Goal: Communication & Community: Answer question/provide support

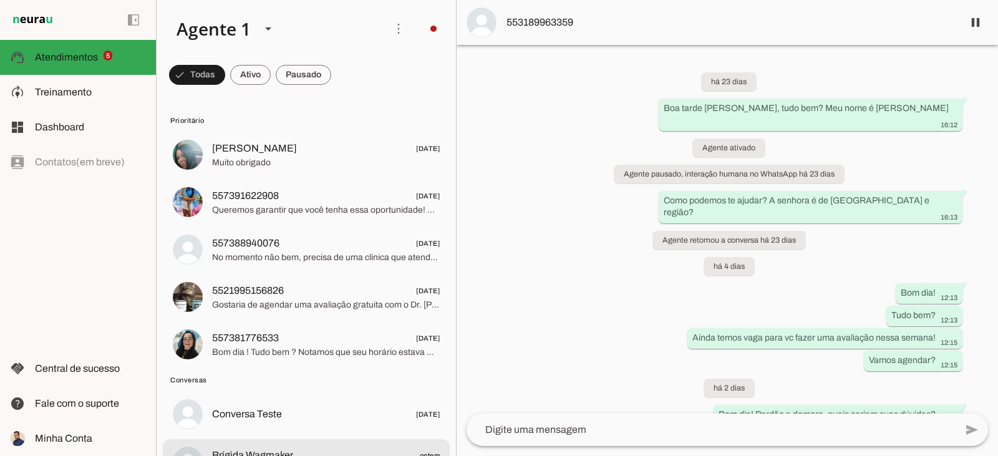
scroll to position [187, 0]
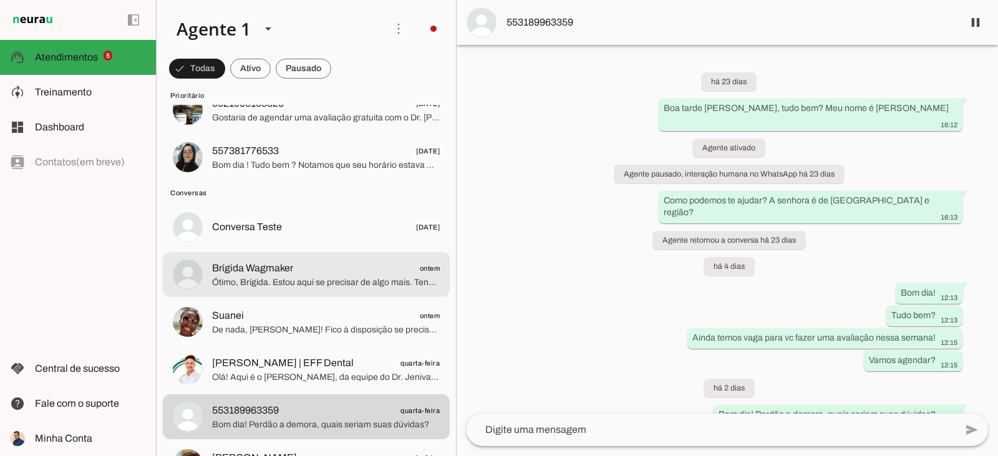
click at [347, 263] on span "Brígida Wagmaker ontem" at bounding box center [326, 269] width 228 height 16
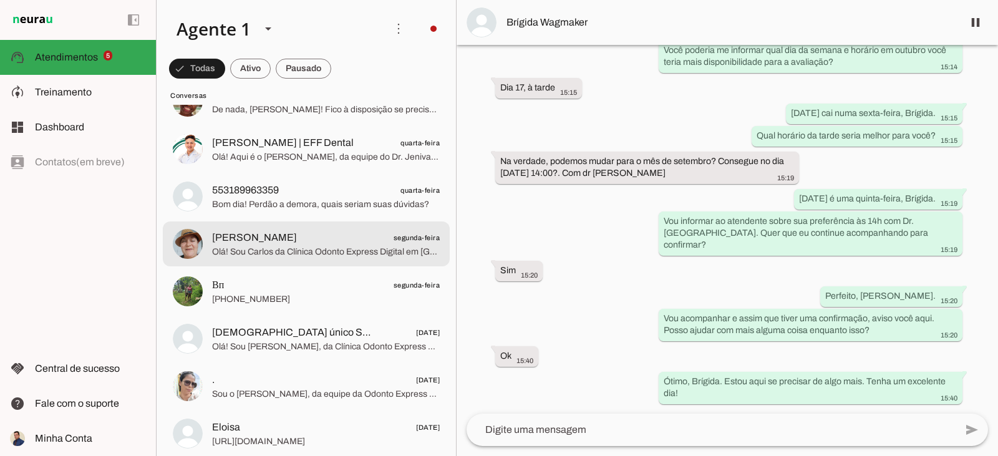
scroll to position [561, 0]
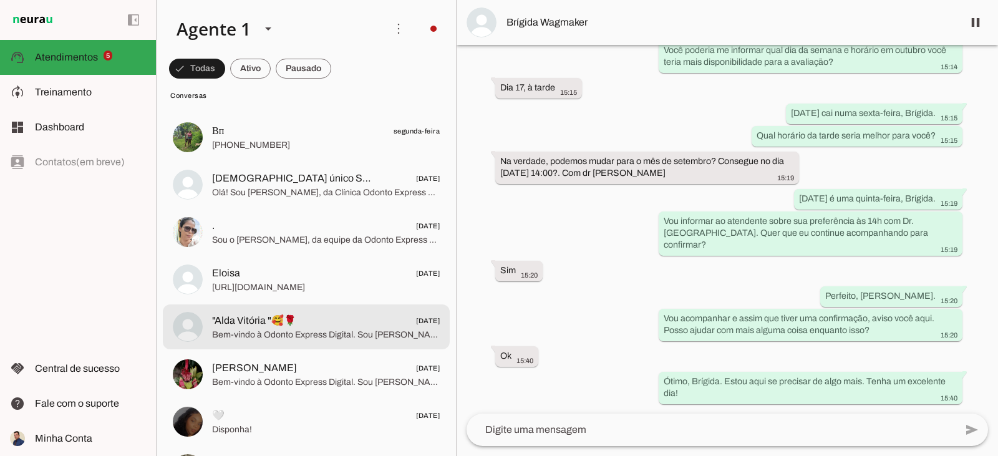
click at [377, 322] on span ""Alda Vitória "🥰🌹 [DATE]" at bounding box center [326, 321] width 228 height 16
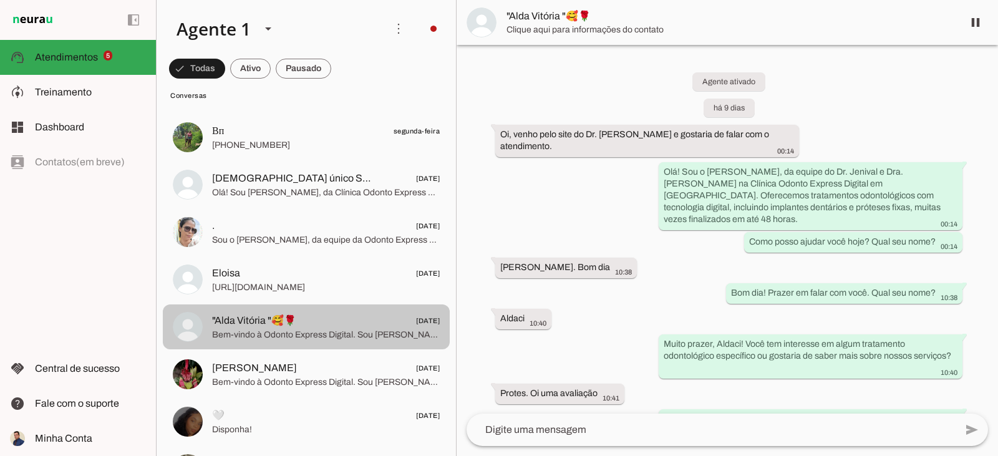
scroll to position [595, 0]
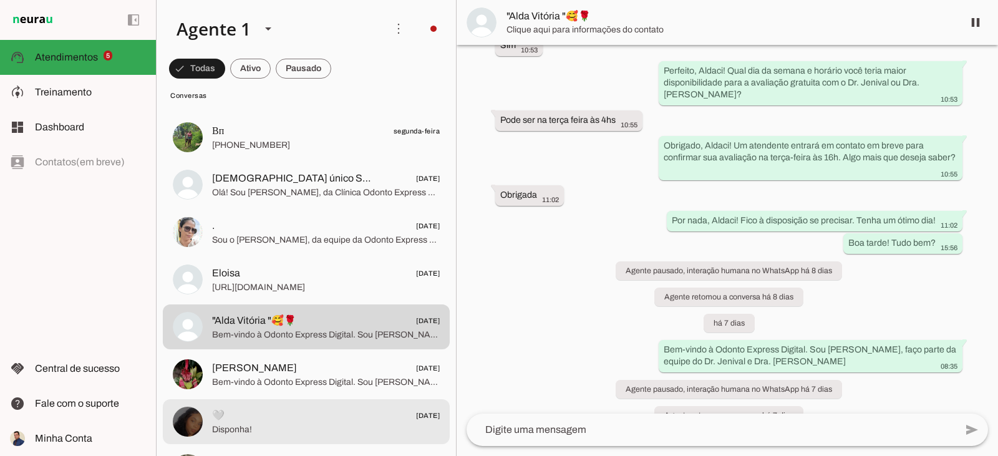
click at [344, 415] on span "🤍 [DATE]" at bounding box center [326, 416] width 228 height 16
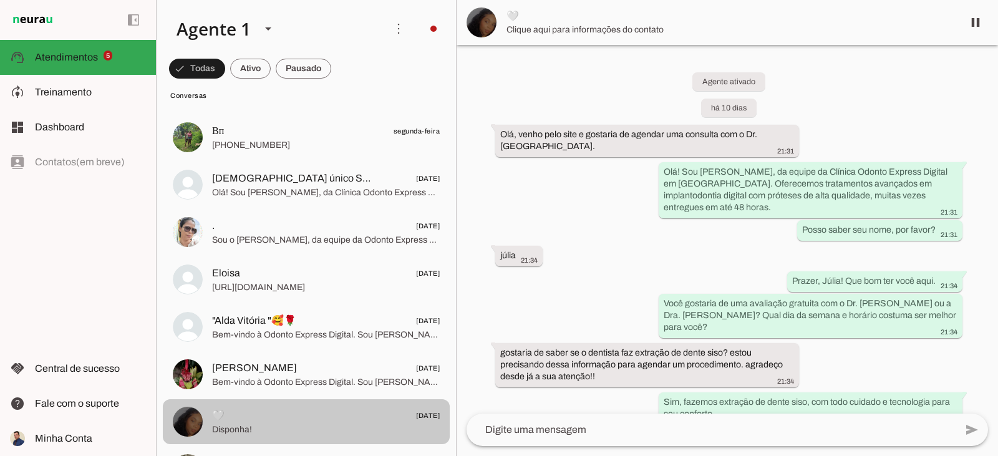
scroll to position [1055, 0]
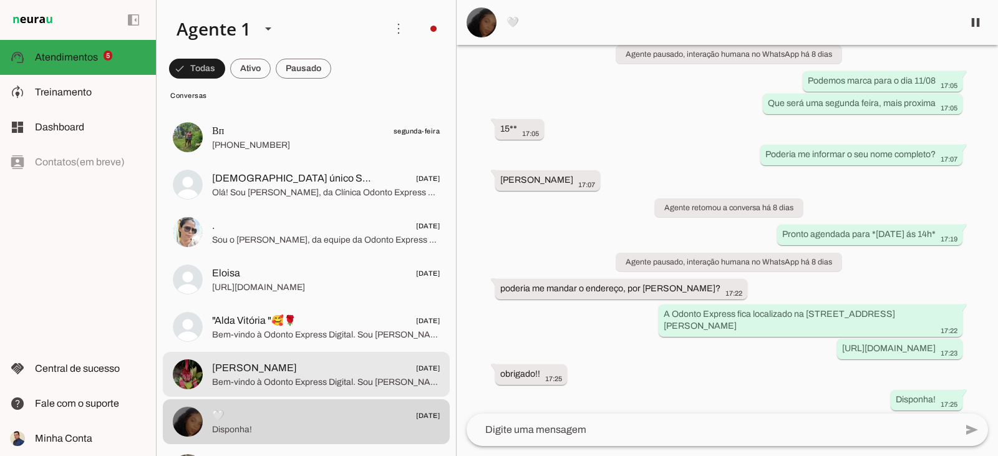
click at [289, 376] on span "Bem-vindo à Odonto Express Digital. Sou [PERSON_NAME], faço parte da equipe do …" at bounding box center [326, 382] width 228 height 12
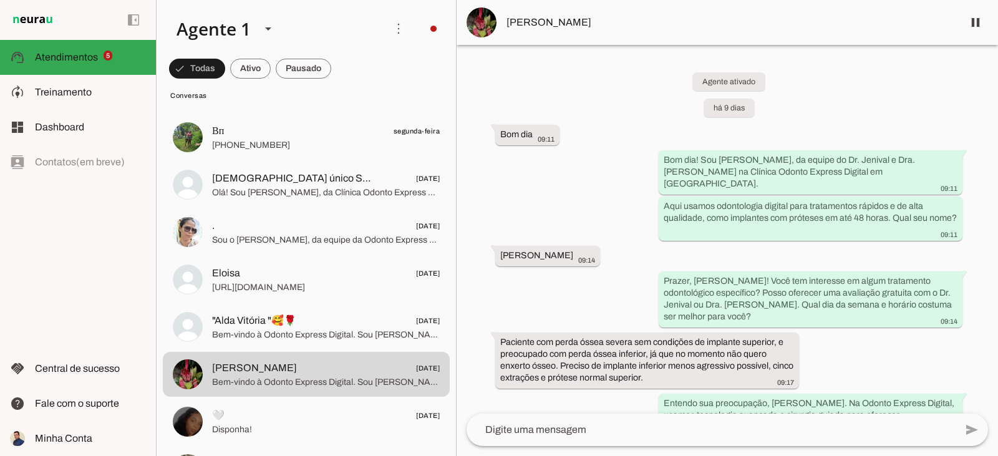
click at [489, 26] on img at bounding box center [481, 22] width 30 height 30
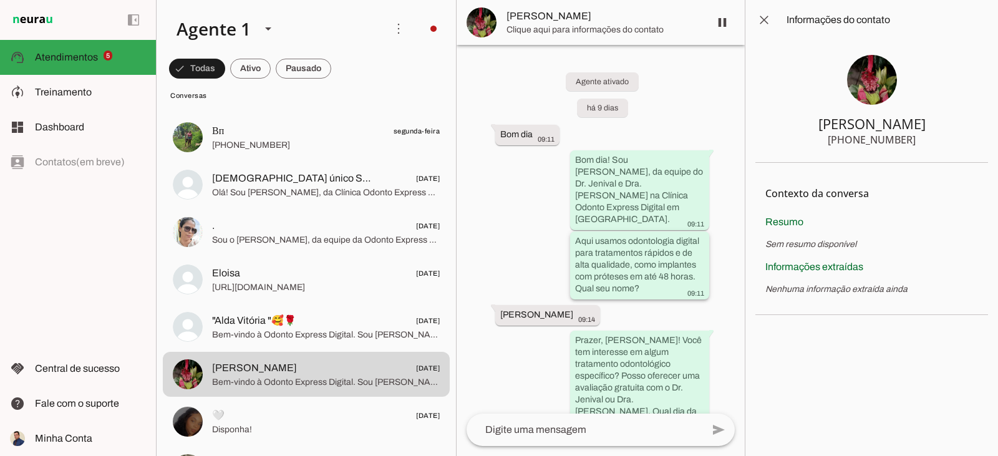
click at [610, 258] on div "Aqui usamos odontologia digital para tratamentos rápidos e de alta qualidade, c…" at bounding box center [639, 266] width 129 height 63
click at [767, 29] on span at bounding box center [764, 20] width 30 height 30
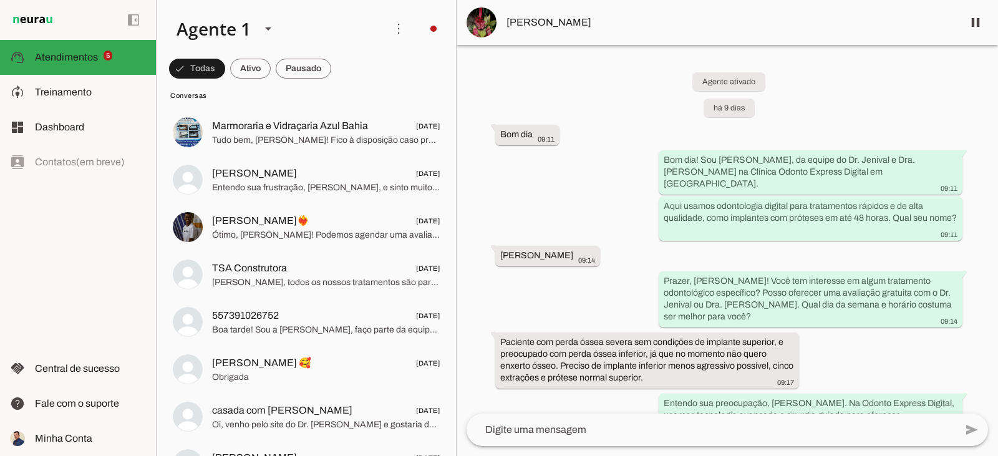
scroll to position [1808, 0]
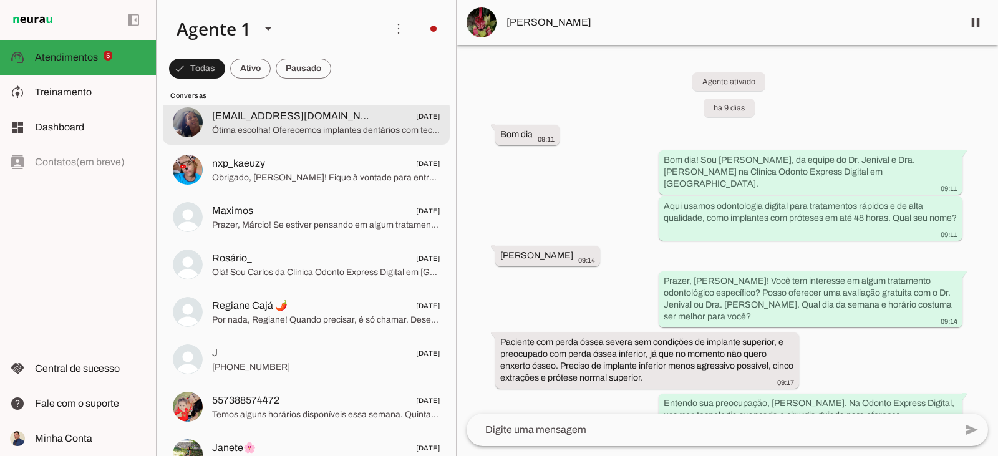
click at [321, 122] on span "[EMAIL_ADDRESS][DOMAIN_NAME]" at bounding box center [294, 116] width 164 height 15
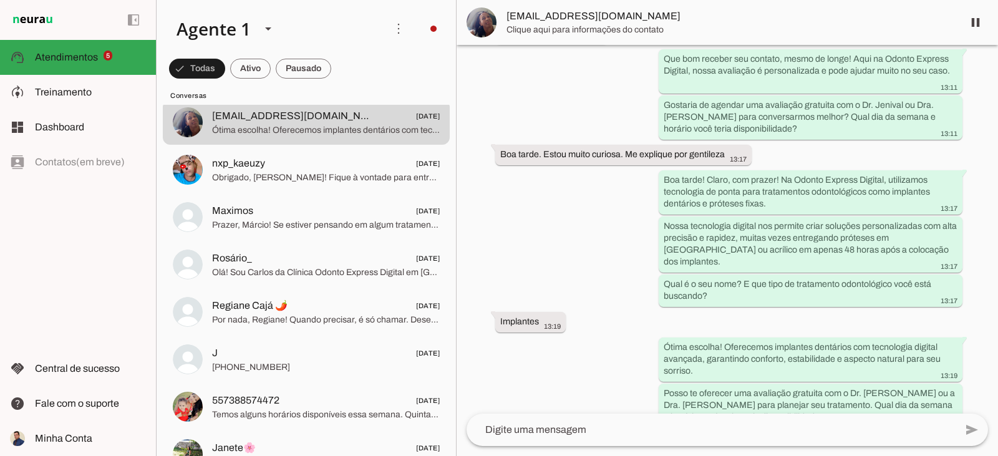
click at [490, 20] on img at bounding box center [481, 22] width 30 height 30
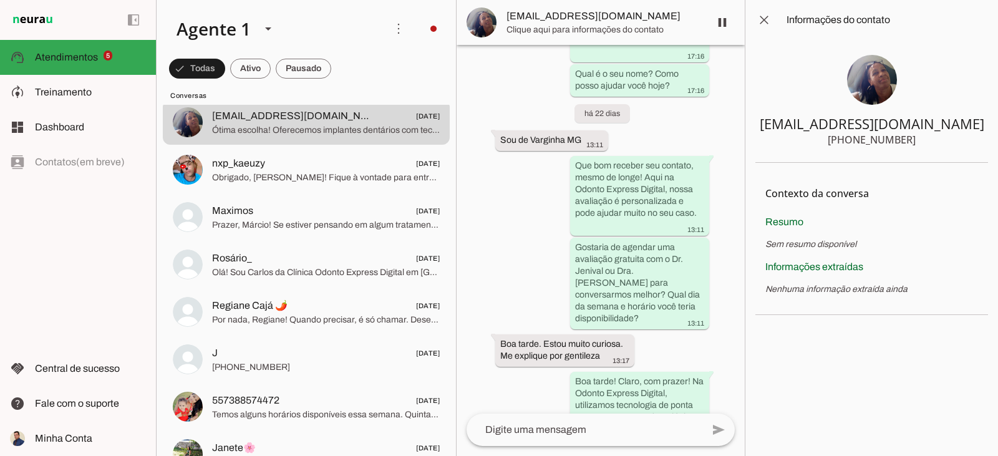
scroll to position [630, 0]
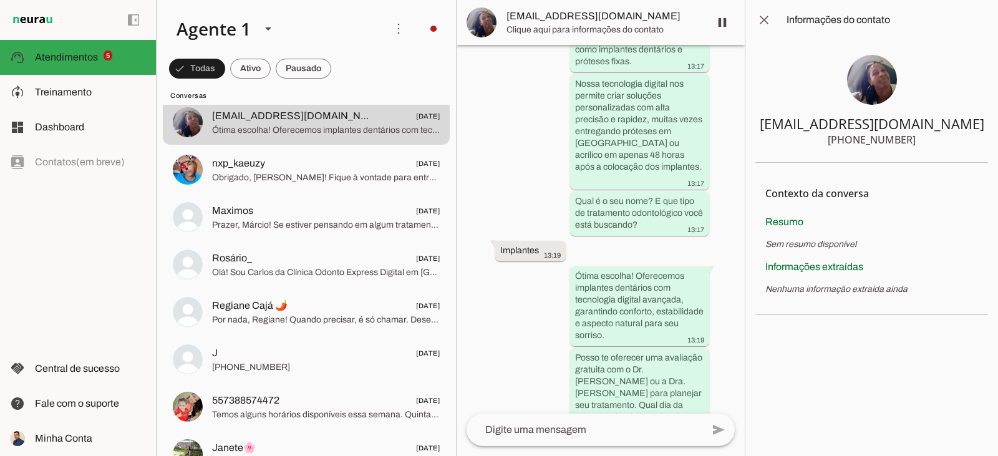
click at [883, 79] on img at bounding box center [872, 80] width 50 height 50
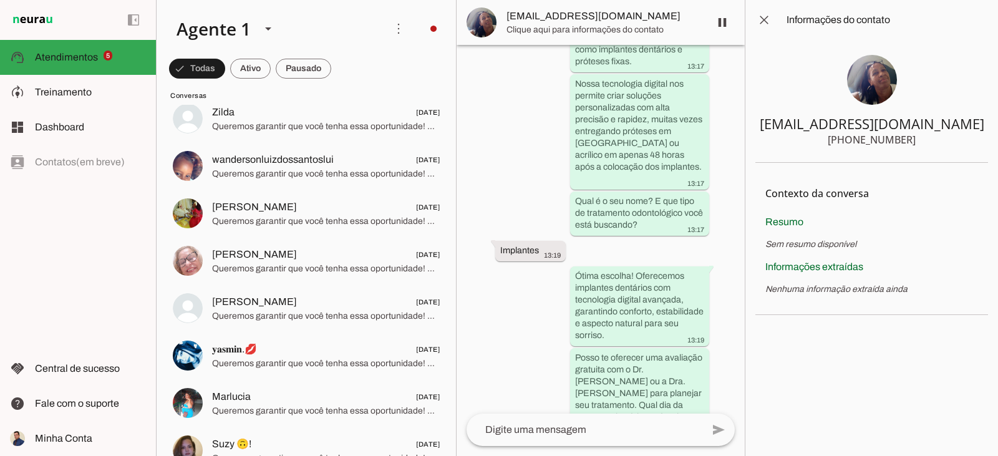
scroll to position [2557, 0]
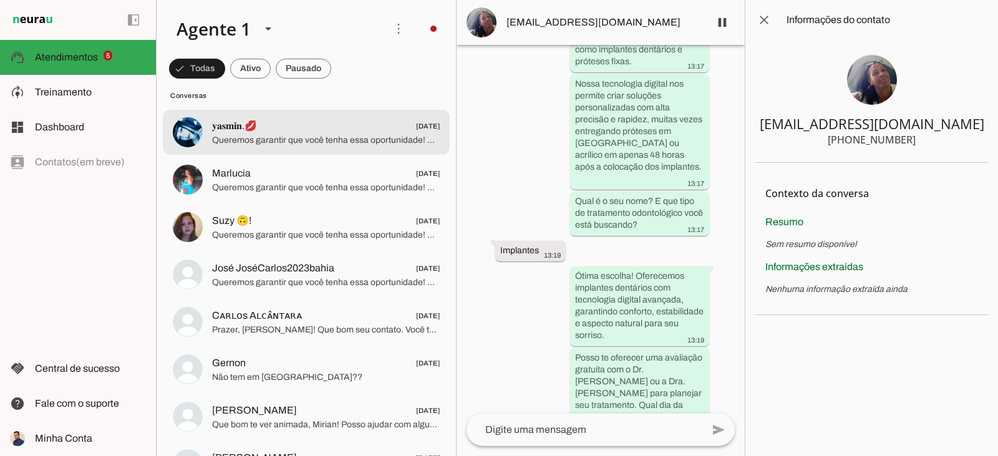
click at [299, 125] on span "𝐲𝐚𝐬𝐦𝐢𝐧.💋 [DATE]" at bounding box center [326, 126] width 228 height 16
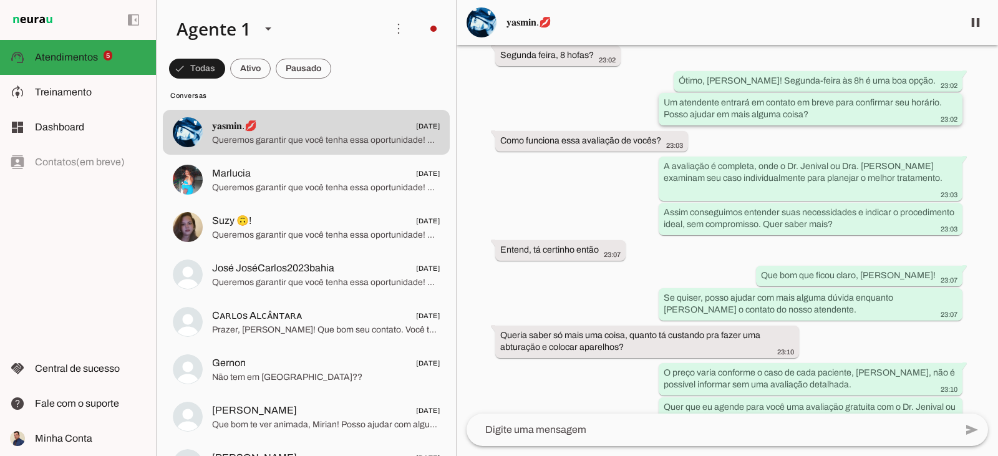
scroll to position [321, 0]
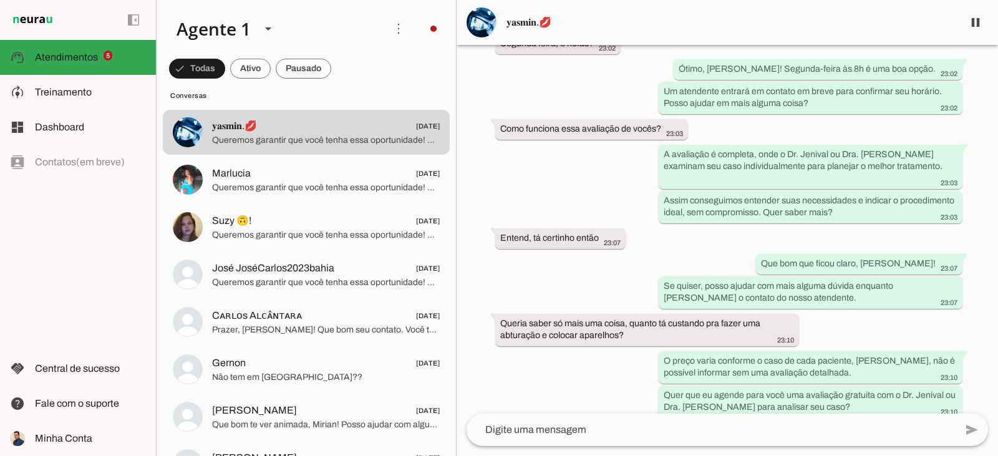
click at [483, 26] on img at bounding box center [481, 22] width 30 height 30
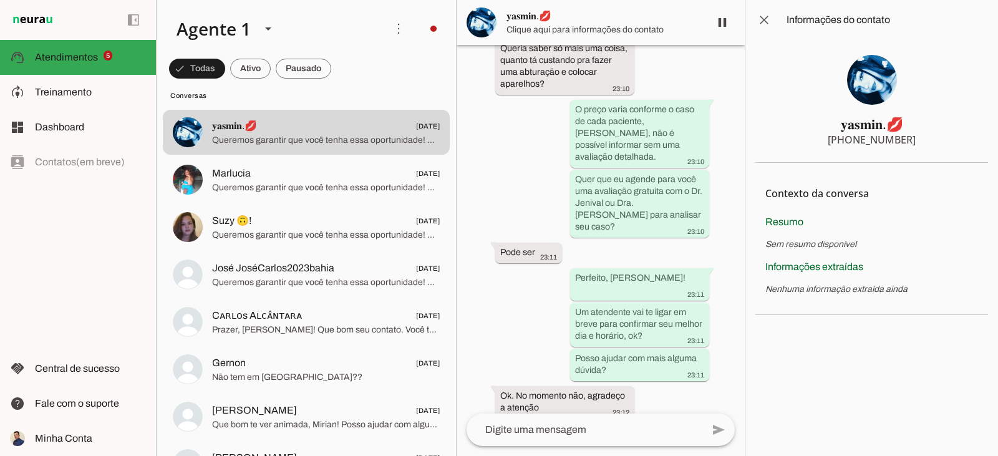
click at [875, 90] on img at bounding box center [872, 80] width 50 height 50
click at [763, 24] on span at bounding box center [764, 20] width 30 height 30
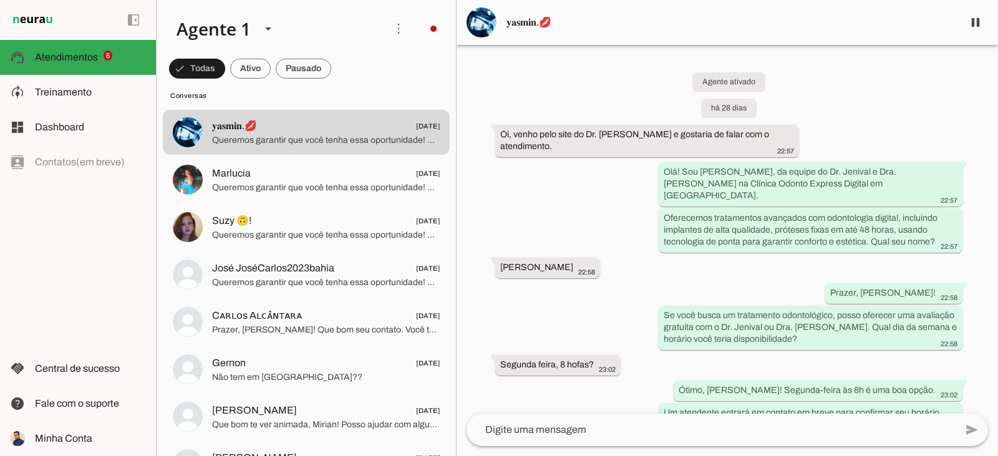
click at [486, 19] on img at bounding box center [481, 22] width 30 height 30
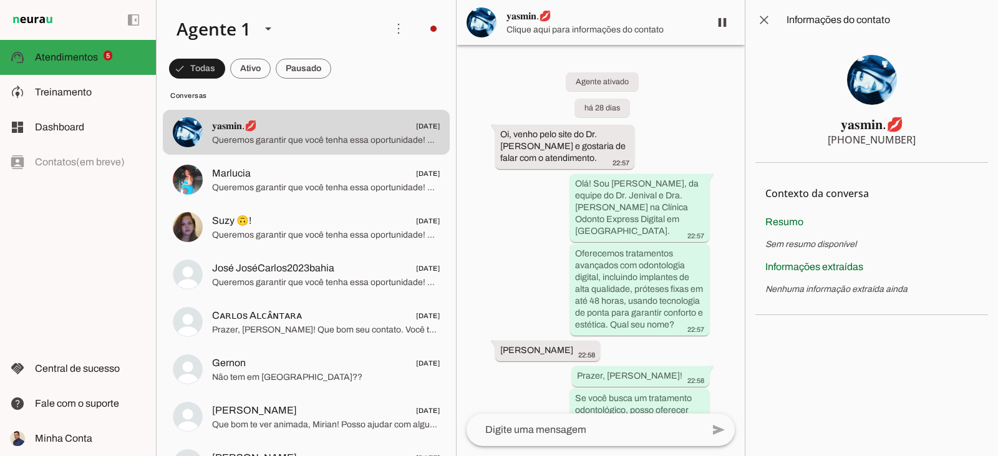
click at [880, 83] on img at bounding box center [872, 80] width 50 height 50
click at [771, 12] on span at bounding box center [764, 20] width 30 height 30
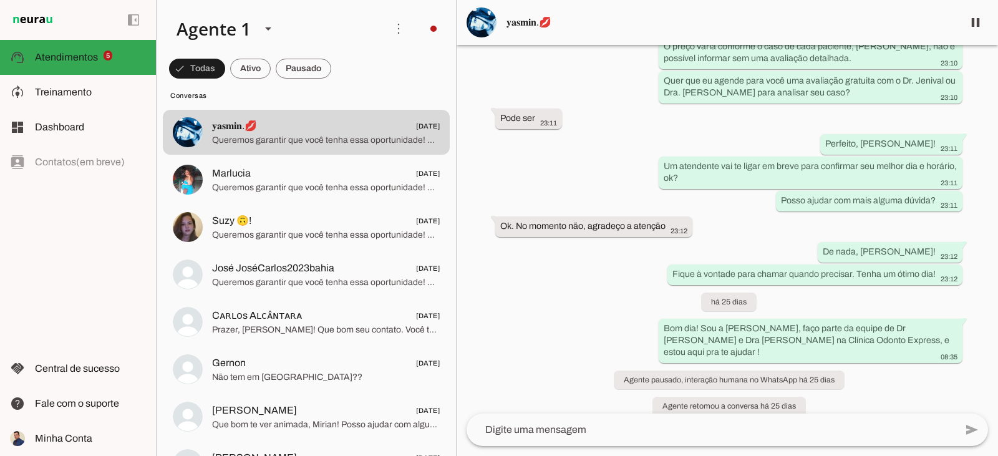
scroll to position [647, 0]
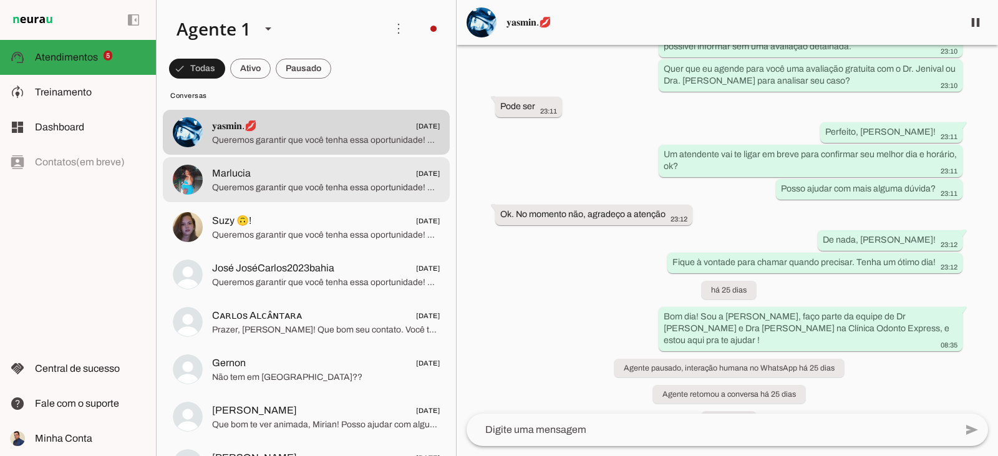
click at [328, 177] on span "Marlucia [DATE]" at bounding box center [326, 174] width 228 height 16
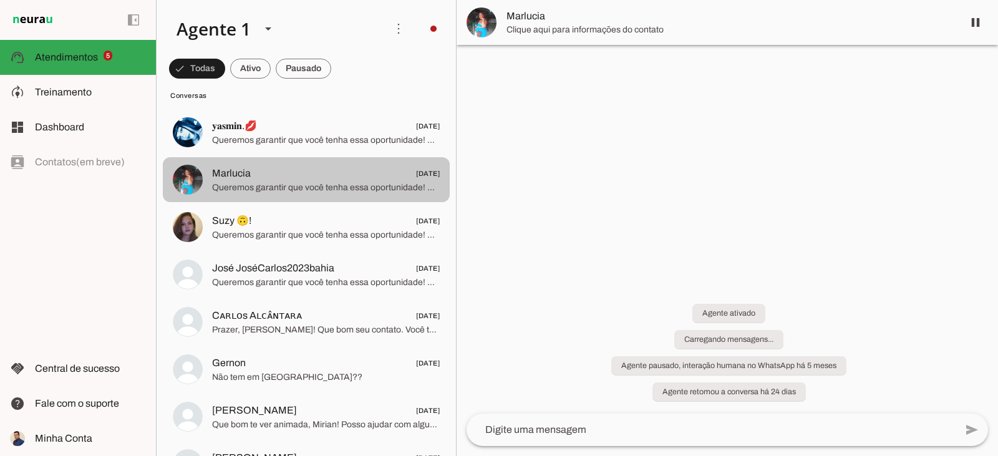
scroll to position [436, 0]
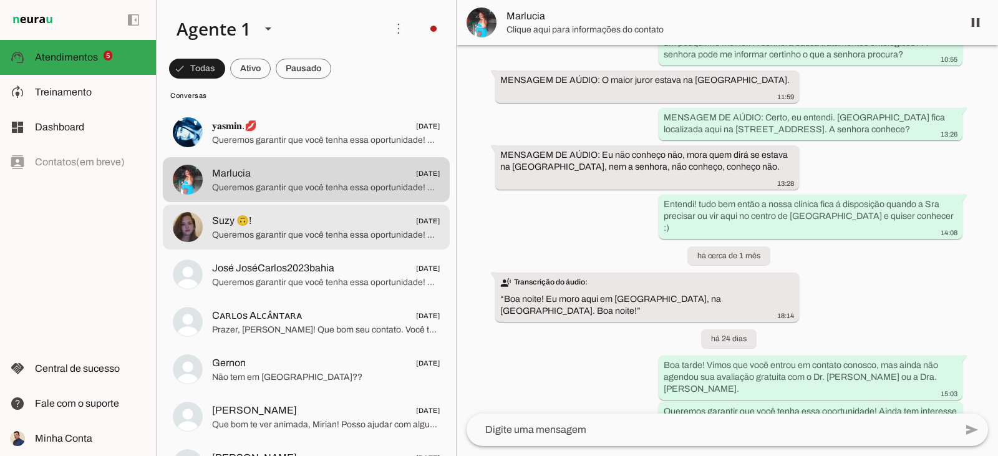
click at [405, 231] on span "Queremos garantir que você tenha essa oportunidade! Ainda tem interesse em marc…" at bounding box center [326, 235] width 228 height 12
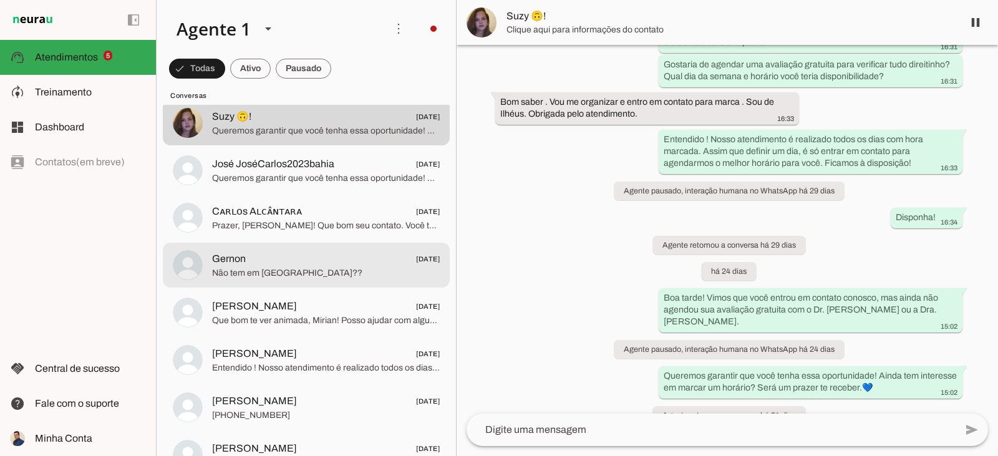
scroll to position [2681, 0]
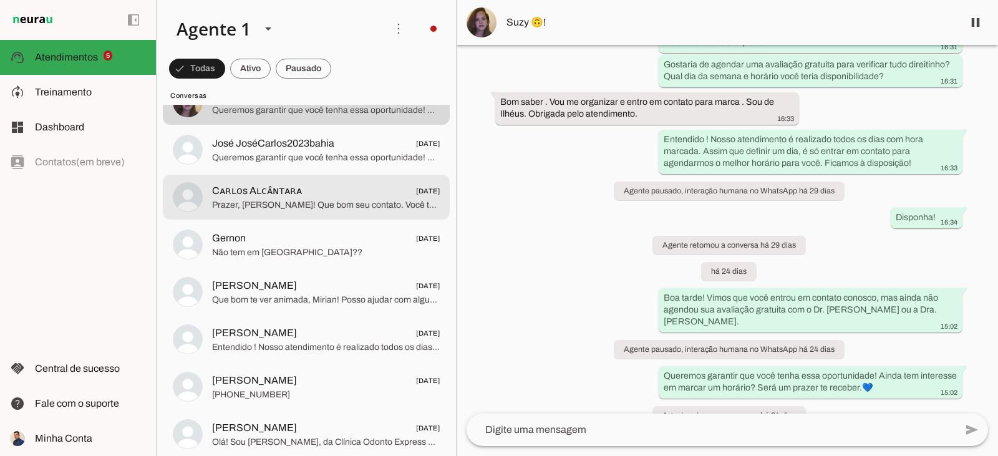
click at [356, 207] on span "Prazer, [PERSON_NAME]! Que bom seu contato. Você tem interesse em algum tratame…" at bounding box center [326, 205] width 228 height 12
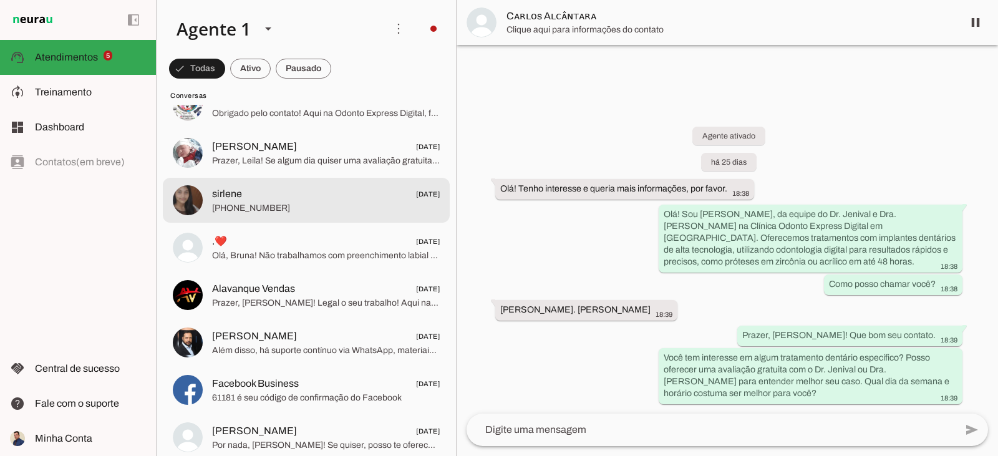
scroll to position [3118, 0]
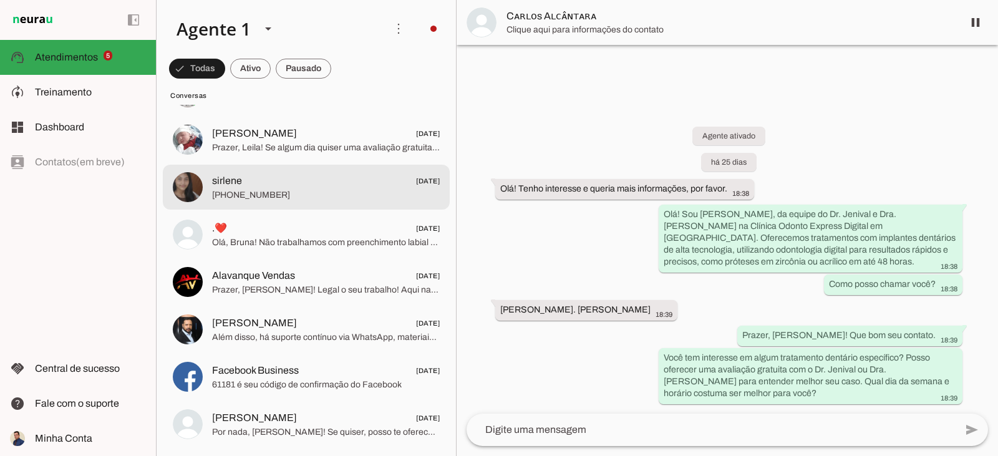
click at [382, 196] on span "[PHONE_NUMBER]" at bounding box center [326, 195] width 228 height 12
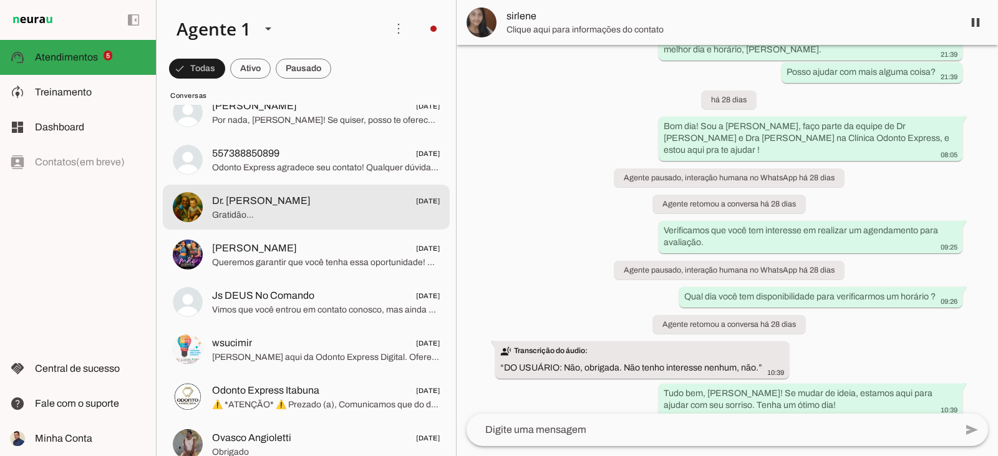
scroll to position [3180, 0]
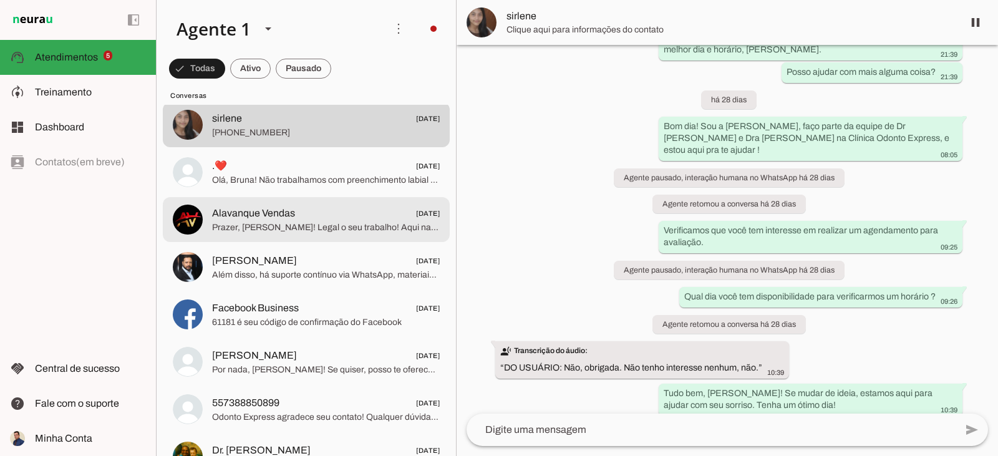
click at [309, 220] on span "Alavanque Vendas [DATE]" at bounding box center [326, 214] width 228 height 16
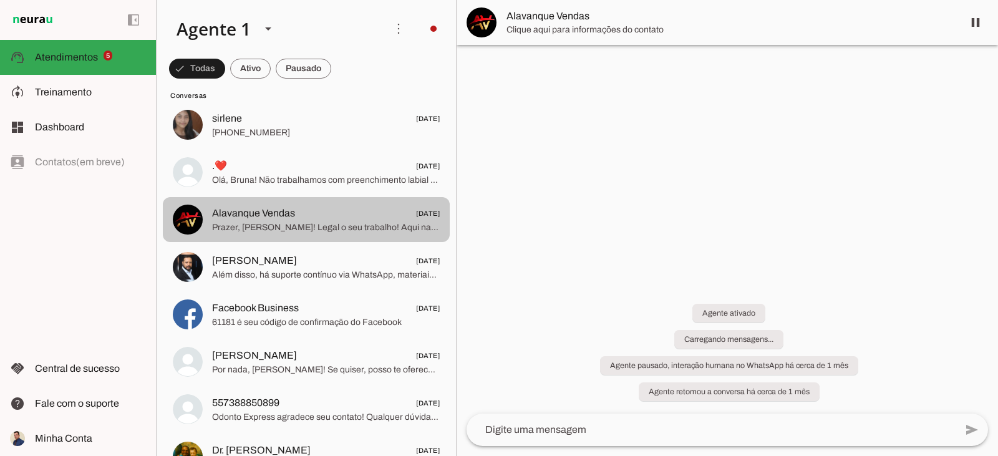
scroll to position [14, 0]
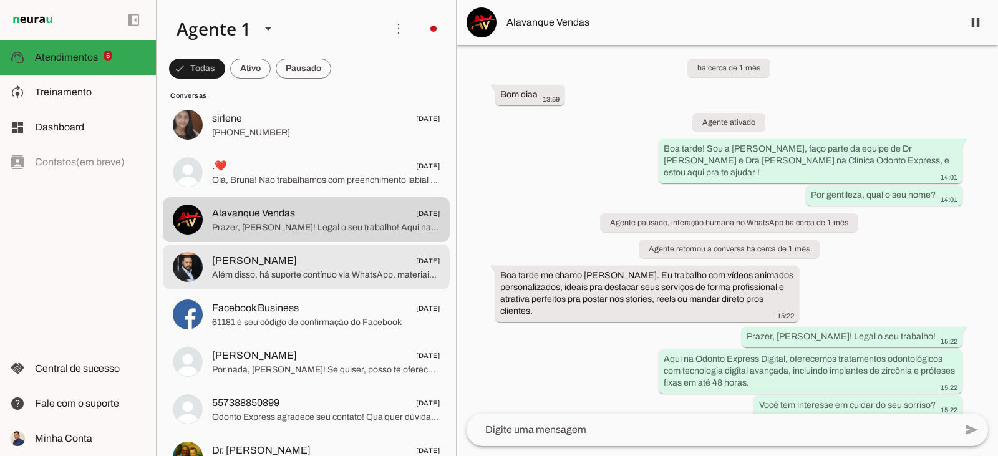
click at [368, 269] on span "Além disso, há suporte contínuo via WhatsApp, materiais exclusivos, certificado…" at bounding box center [326, 275] width 228 height 12
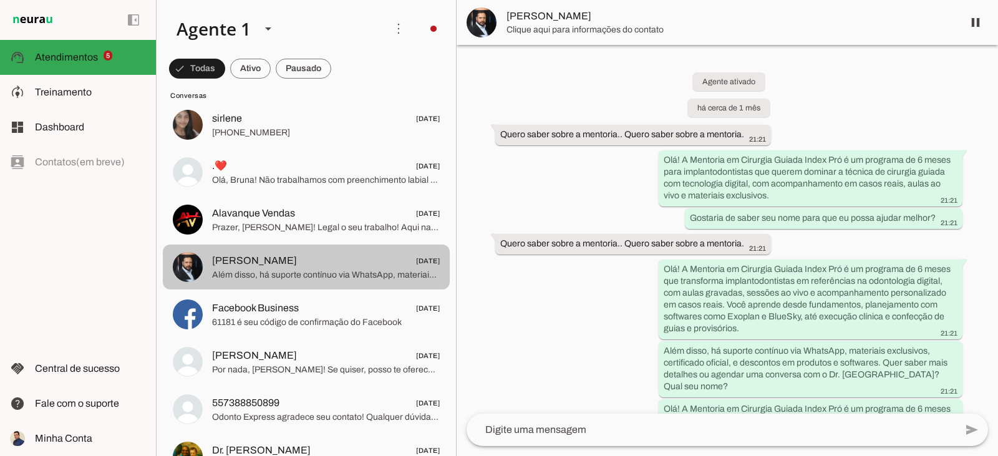
scroll to position [216, 0]
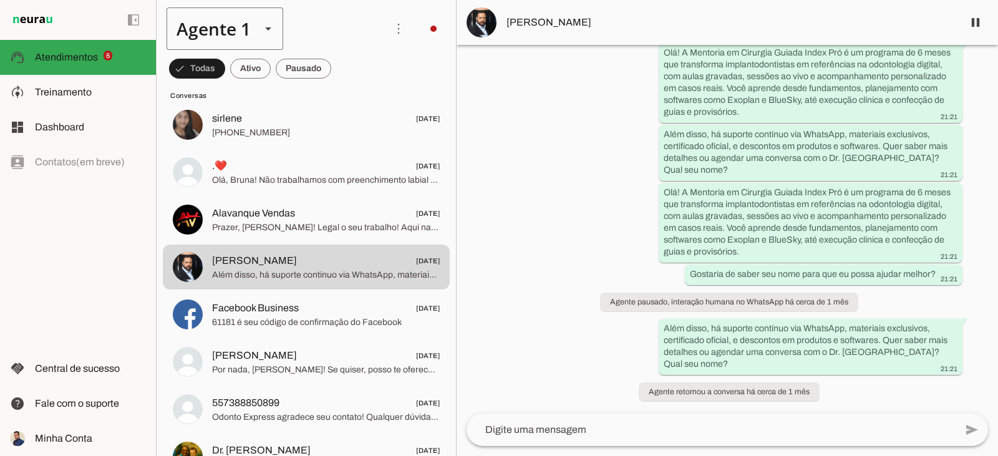
click at [236, 34] on div "Agente 1" at bounding box center [209, 28] width 84 height 42
click at [252, 33] on div "Agente 1" at bounding box center [225, 28] width 117 height 42
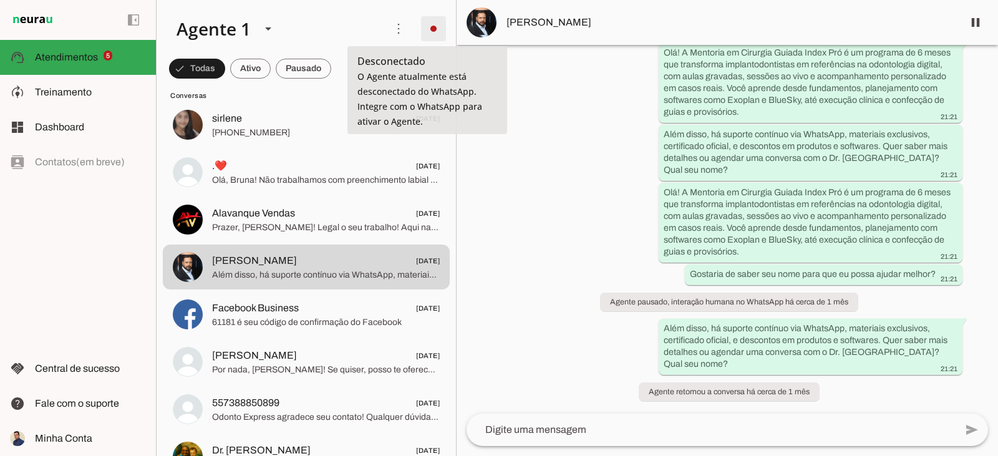
click at [430, 26] on span at bounding box center [433, 29] width 30 height 30
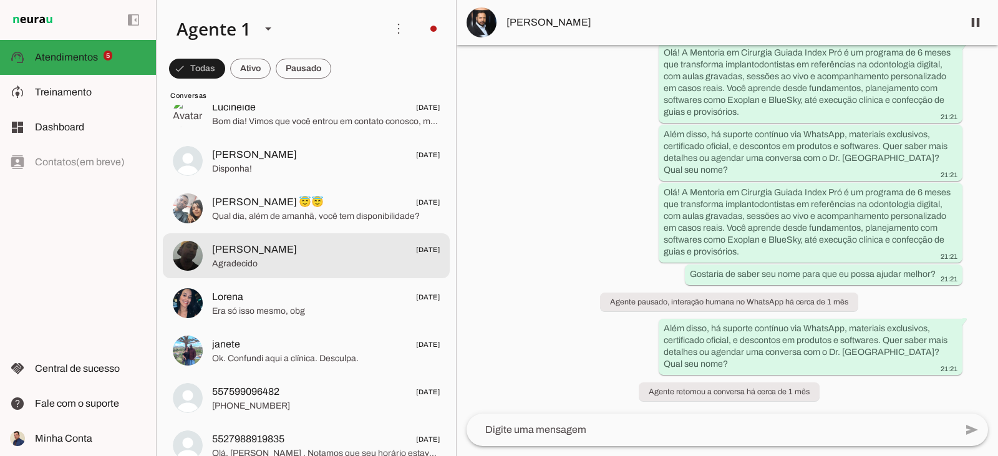
scroll to position [3991, 0]
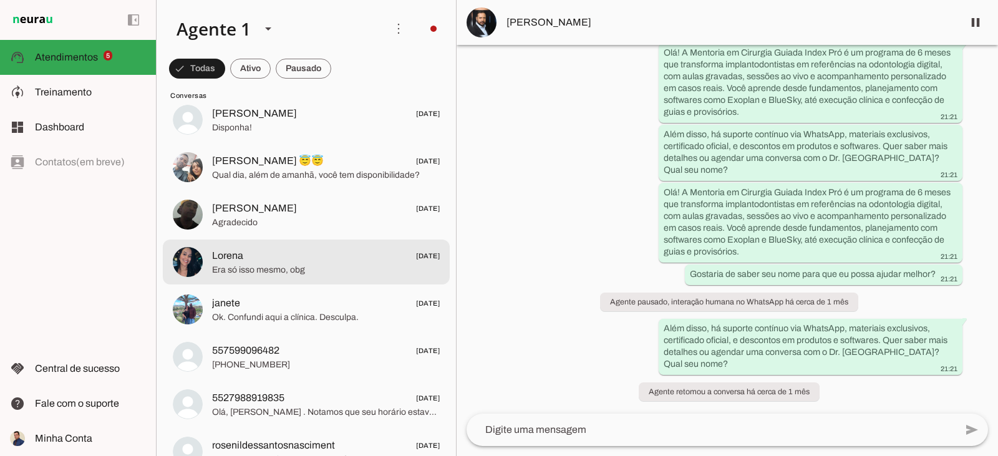
click at [367, 271] on span "Era só isso mesmo, obg" at bounding box center [326, 270] width 228 height 12
